Goal: Task Accomplishment & Management: Complete application form

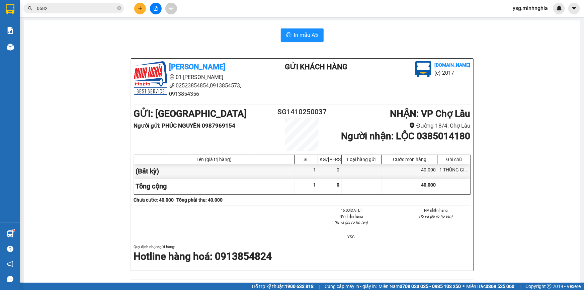
click at [152, 6] on button at bounding box center [156, 9] width 12 height 12
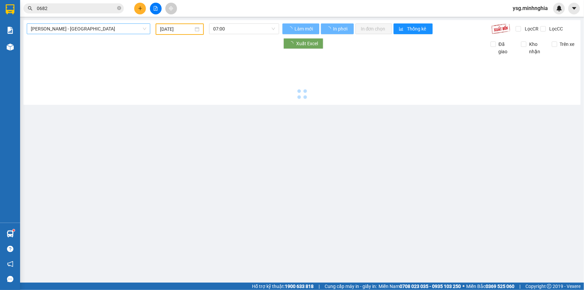
type input "[DATE]"
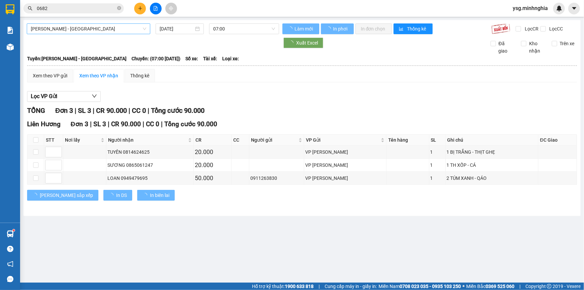
click at [108, 27] on span "[PERSON_NAME] - [GEOGRAPHIC_DATA]" at bounding box center [88, 29] width 115 height 10
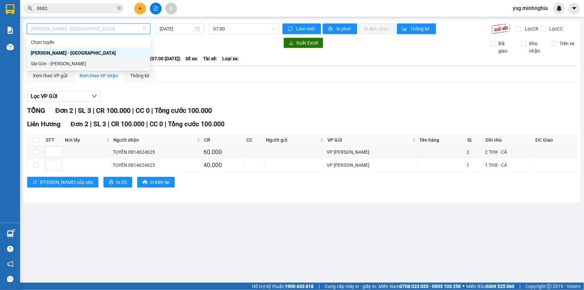
click at [68, 63] on div "Sài Gòn - [PERSON_NAME]" at bounding box center [88, 63] width 115 height 7
type input "[DATE]"
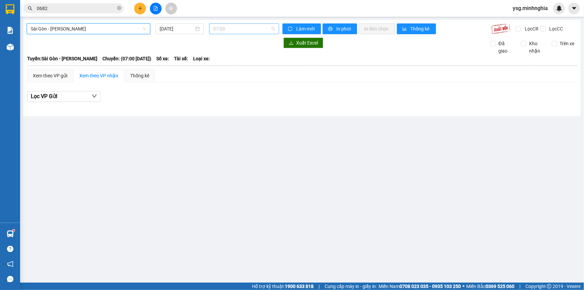
click at [231, 31] on span "07:00" at bounding box center [244, 29] width 62 height 10
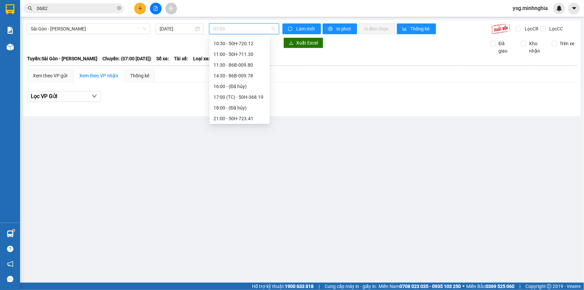
scroll to position [64, 0]
click at [222, 105] on div "21:30 - 50H-293.85" at bounding box center [240, 106] width 52 height 7
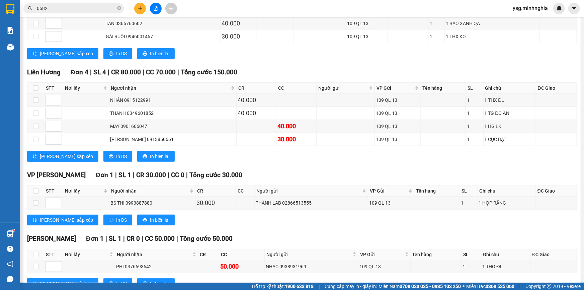
scroll to position [204, 0]
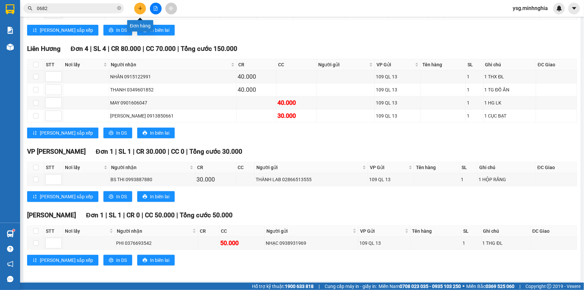
click at [141, 8] on icon "plus" at bounding box center [140, 8] width 4 height 0
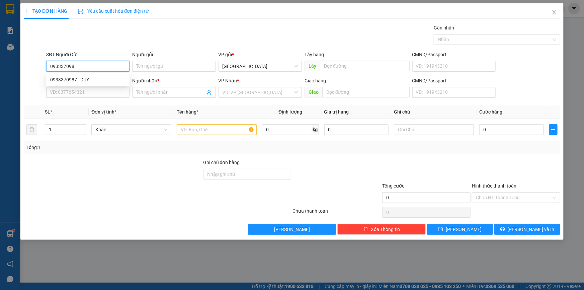
type input "0933370987"
click at [106, 77] on div "0933370987 - DUY" at bounding box center [87, 79] width 75 height 7
type input "DUY"
type input "0933108104"
type input "TÚ"
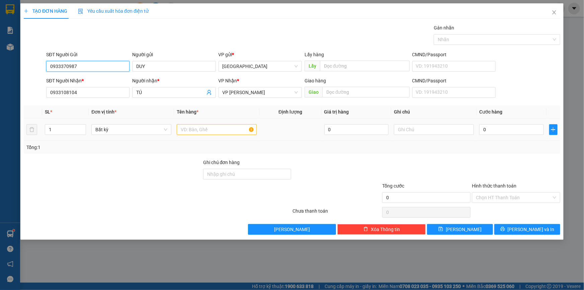
type input "0933370987"
click at [211, 133] on input "text" at bounding box center [217, 129] width 80 height 11
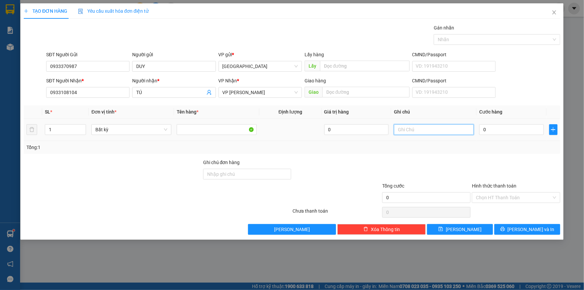
click at [428, 131] on input "text" at bounding box center [434, 129] width 80 height 11
paste input "Ọ"
paste input "ÁM"
paste input "ÁO"
type input "1 BỌC XÁM QÁO"
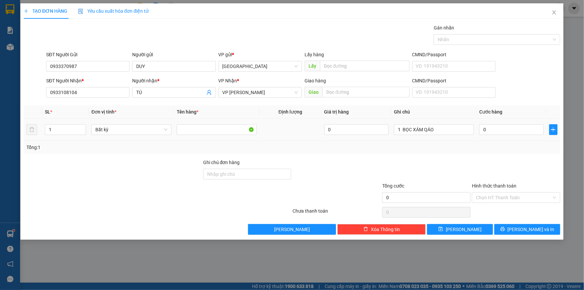
click at [492, 137] on td "0" at bounding box center [512, 129] width 70 height 22
click at [492, 131] on input "0" at bounding box center [511, 129] width 65 height 11
type input "3"
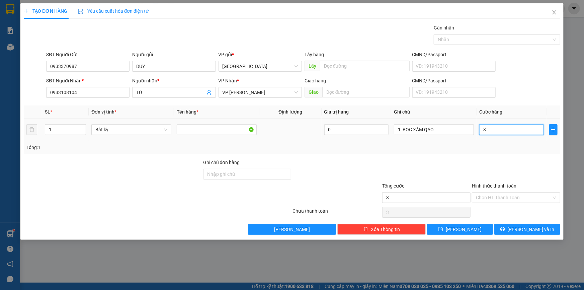
type input "30"
type input "30.000"
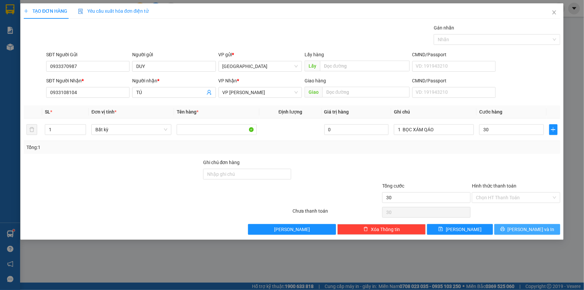
type input "30.000"
click at [519, 229] on button "[PERSON_NAME] và In" at bounding box center [527, 229] width 66 height 11
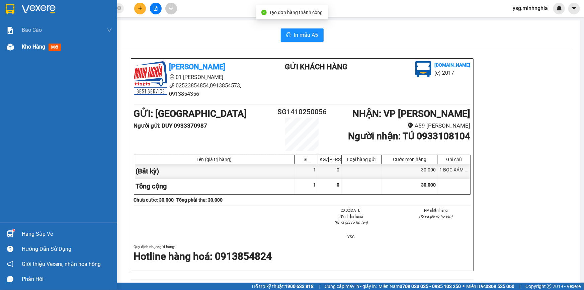
click at [18, 51] on div "Kho hàng mới" at bounding box center [58, 46] width 117 height 17
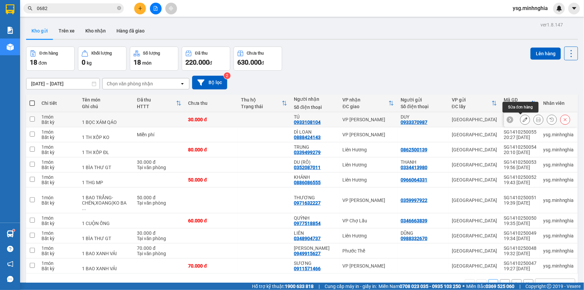
click at [523, 118] on icon at bounding box center [525, 119] width 5 height 5
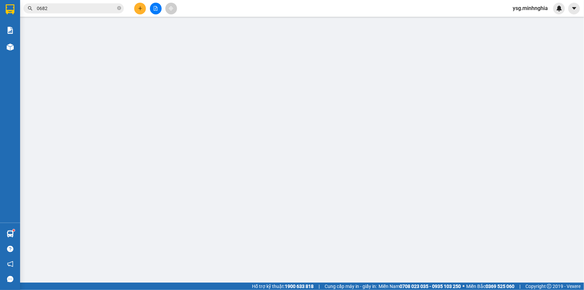
type input "0933370987"
type input "0933108104"
type input "30.000"
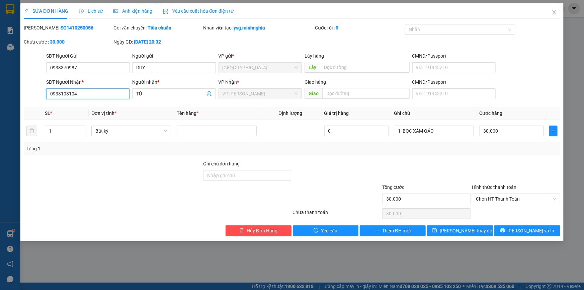
drag, startPoint x: 96, startPoint y: 94, endPoint x: 0, endPoint y: 109, distance: 97.2
click at [0, 109] on div "SỬA ĐƠN HÀNG Lịch sử Ảnh kiện hàng Yêu cầu xuất hóa đơn điện tử Total Paid Fee …" at bounding box center [292, 145] width 584 height 290
type input "8"
drag, startPoint x: 256, startPoint y: 214, endPoint x: 255, endPoint y: 222, distance: 7.4
click at [256, 214] on div at bounding box center [157, 213] width 269 height 13
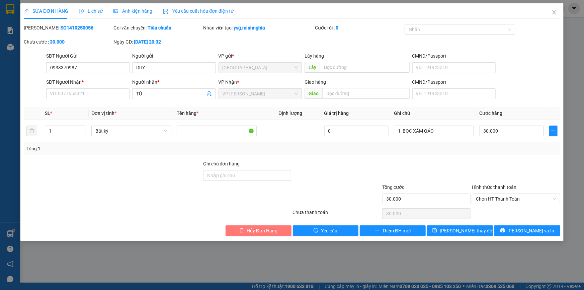
click at [255, 227] on span "Hủy Đơn Hàng" at bounding box center [262, 230] width 31 height 7
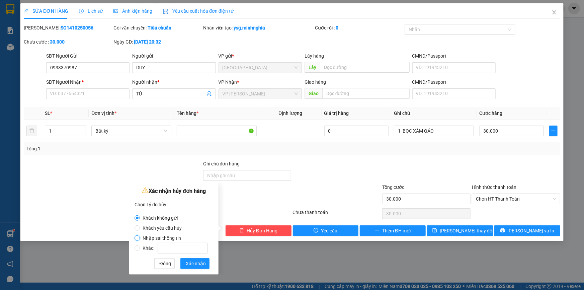
click at [138, 238] on input "Nhập sai thông tin" at bounding box center [137, 237] width 5 height 5
radio input "true"
radio input "false"
click at [190, 264] on span "Xác nhận" at bounding box center [196, 263] width 20 height 7
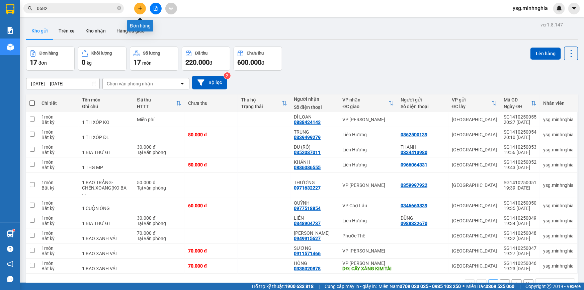
click at [139, 8] on icon "plus" at bounding box center [140, 8] width 4 height 0
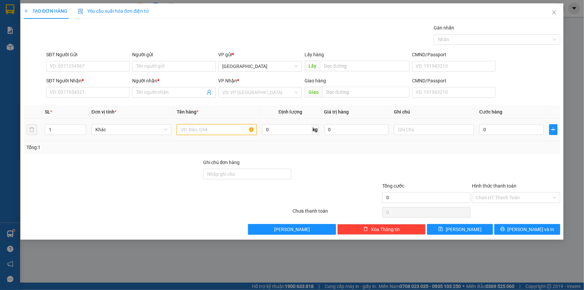
click at [219, 128] on input "text" at bounding box center [217, 129] width 80 height 11
click at [115, 95] on input "SĐT Người Nhận *" at bounding box center [87, 92] width 83 height 11
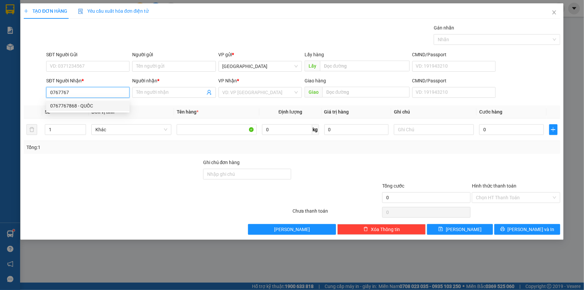
click at [97, 108] on div "0767767868 - QUỐC" at bounding box center [87, 105] width 75 height 7
type input "0767767868"
type input "QUỐC"
type input "0767767868"
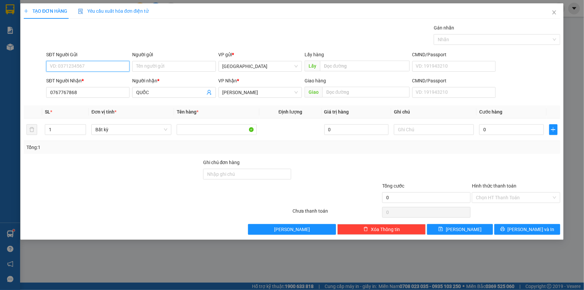
click at [97, 61] on input "SĐT Người Gửi" at bounding box center [87, 66] width 83 height 11
click at [74, 90] on div "0933370987 - DUY" at bounding box center [87, 90] width 75 height 7
type input "0933370987"
type input "DUY"
click at [428, 131] on input "text" at bounding box center [434, 129] width 80 height 11
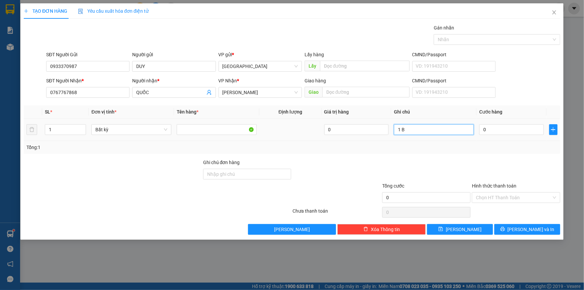
paste input "Ọ"
paste input "Á"
paste input "ÁO"
type input "1 BỌC XÁM QÁO"
click at [484, 126] on input "0" at bounding box center [511, 129] width 65 height 11
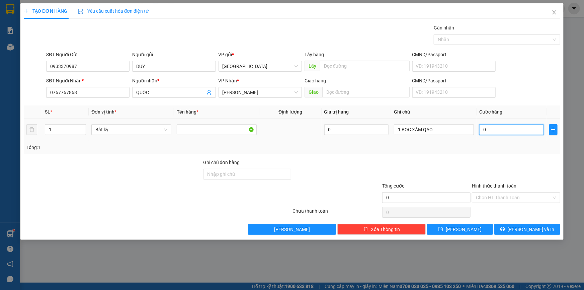
type input "03"
type input "3"
type input "030"
type input "30"
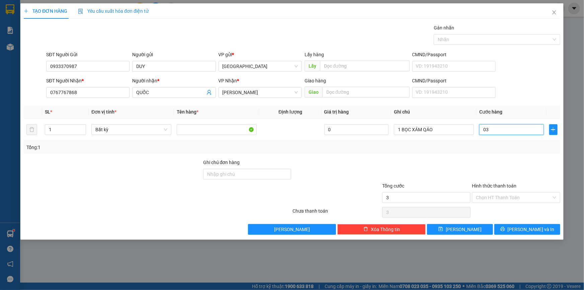
type input "30"
type input "30.000"
click at [505, 228] on icon "printer" at bounding box center [502, 229] width 4 height 4
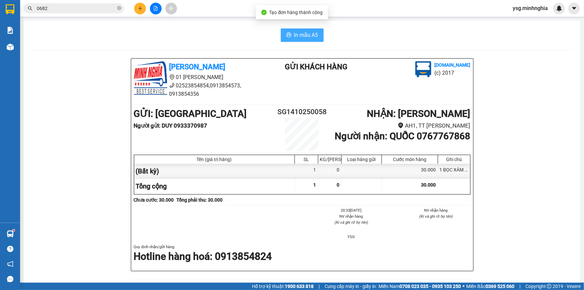
click at [314, 41] on button "In mẫu A5" at bounding box center [302, 34] width 43 height 13
